Goal: Transaction & Acquisition: Download file/media

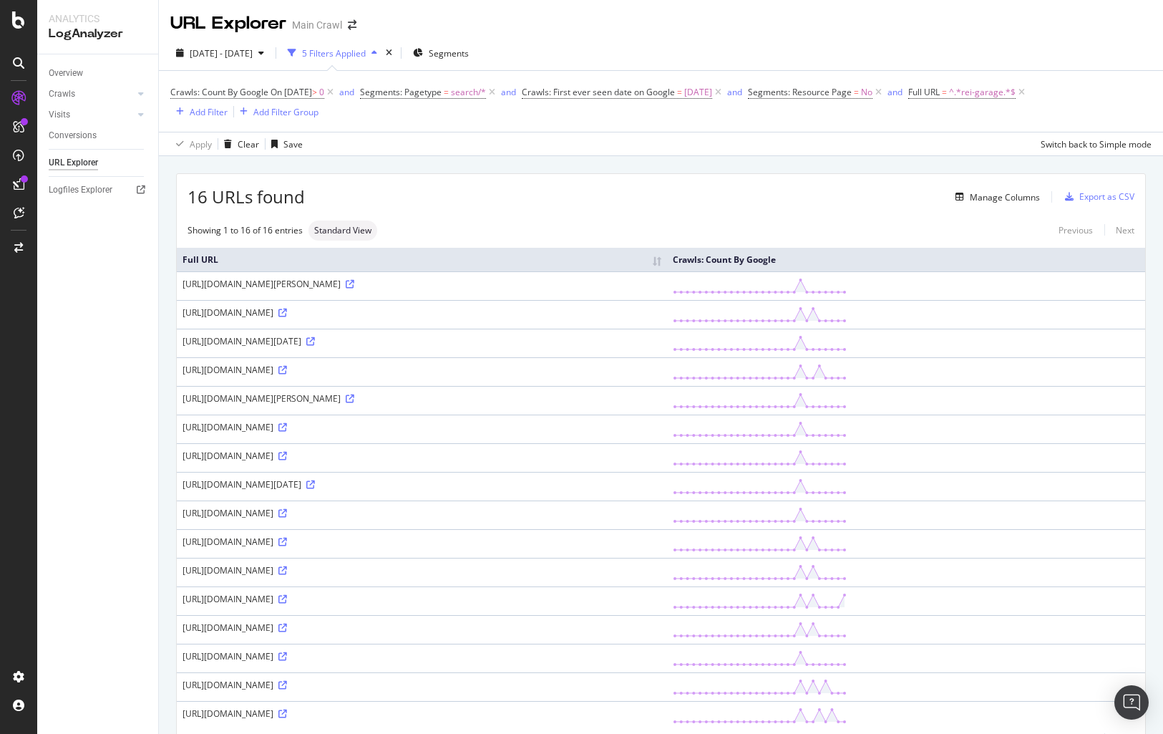
scroll to position [44, 0]
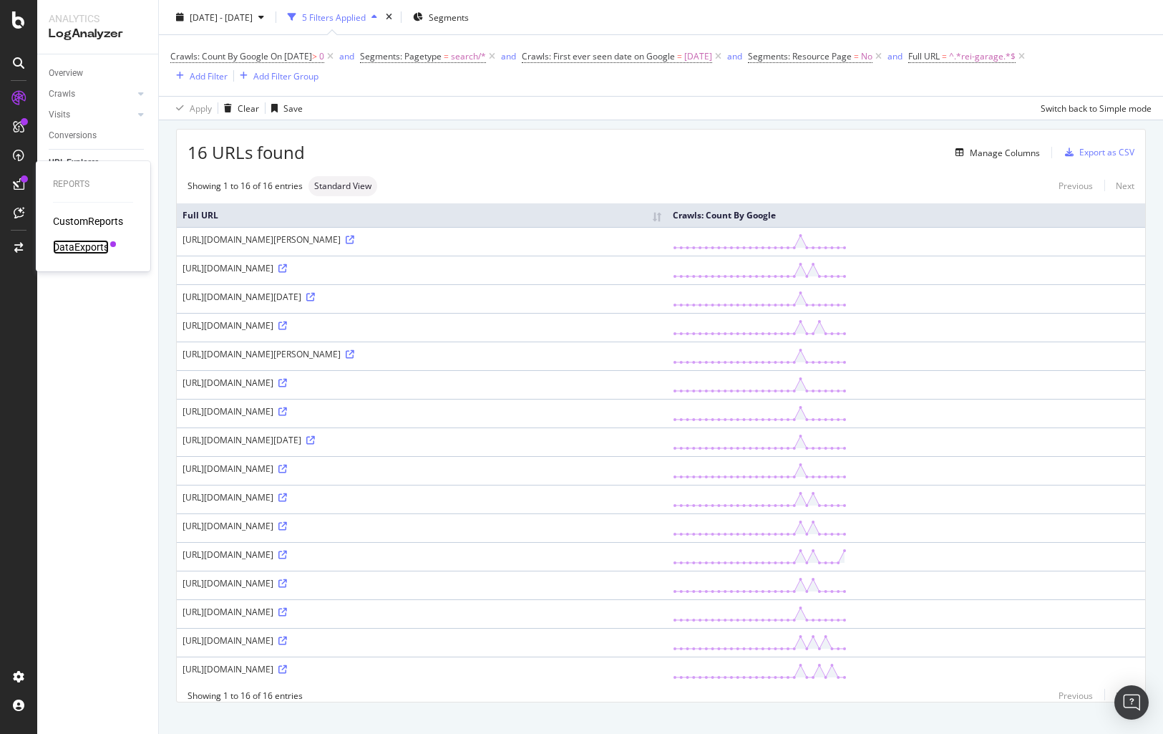
click at [100, 245] on div "DataExports" at bounding box center [81, 247] width 56 height 14
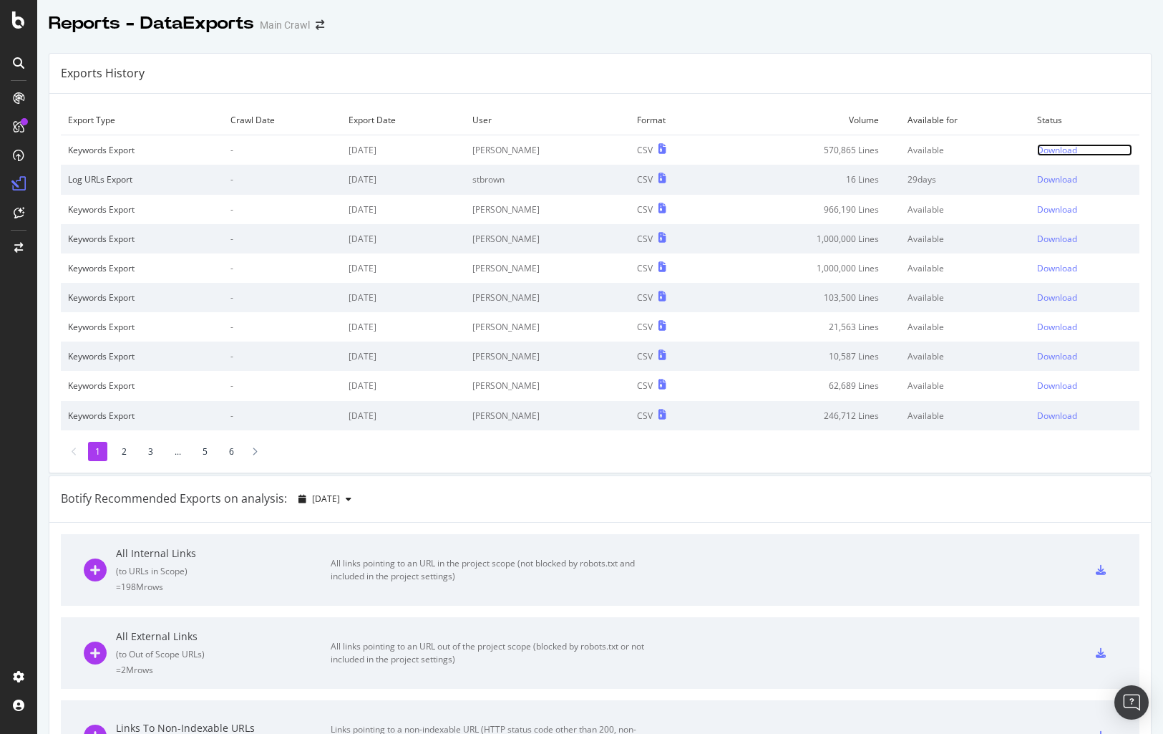
click at [1065, 150] on div "Download" at bounding box center [1057, 150] width 40 height 12
drag, startPoint x: 960, startPoint y: 104, endPoint x: 974, endPoint y: 112, distance: 16.1
click at [960, 104] on div "Export Type Crawl Date Export Date User Format Volume Available for Status Keyw…" at bounding box center [600, 283] width 1102 height 379
click at [1049, 181] on div "Download" at bounding box center [1057, 179] width 40 height 12
